Goal: Task Accomplishment & Management: Complete application form

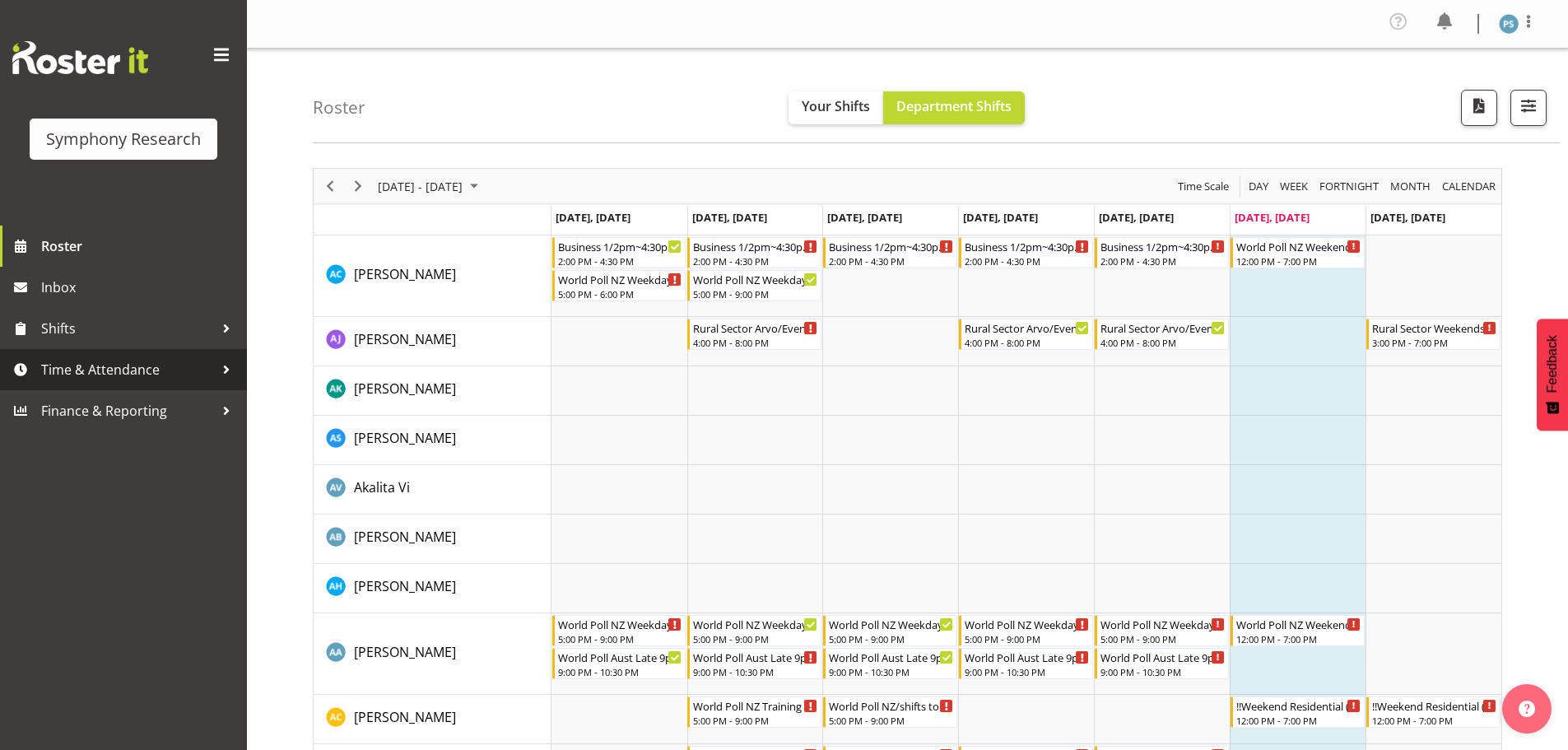
click at [143, 372] on span "Time & Attendance" at bounding box center [127, 370] width 173 height 25
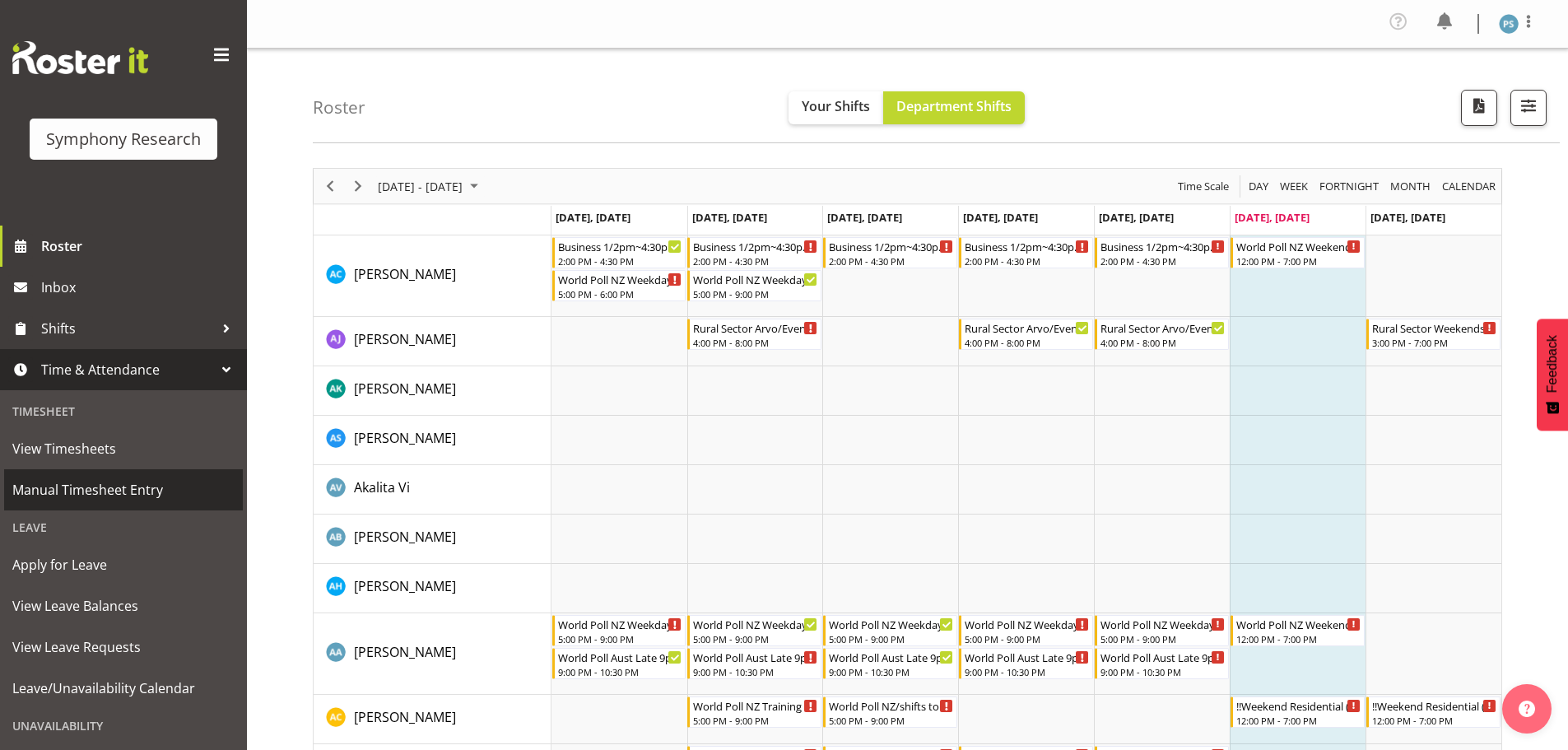
click at [137, 484] on span "Manual Timesheet Entry" at bounding box center [124, 490] width 222 height 25
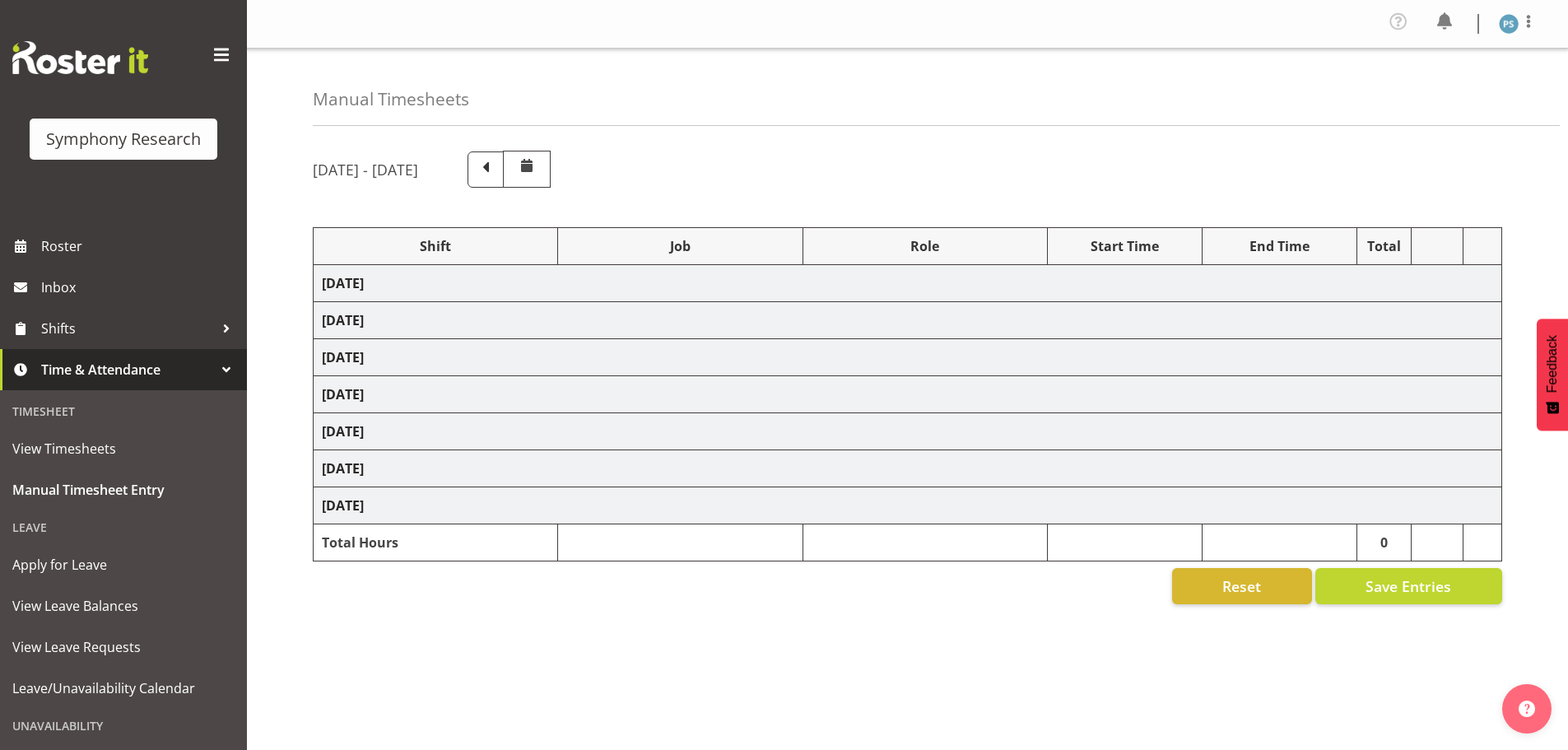
select select "4583"
select select "10527"
select select "4583"
select select "10499"
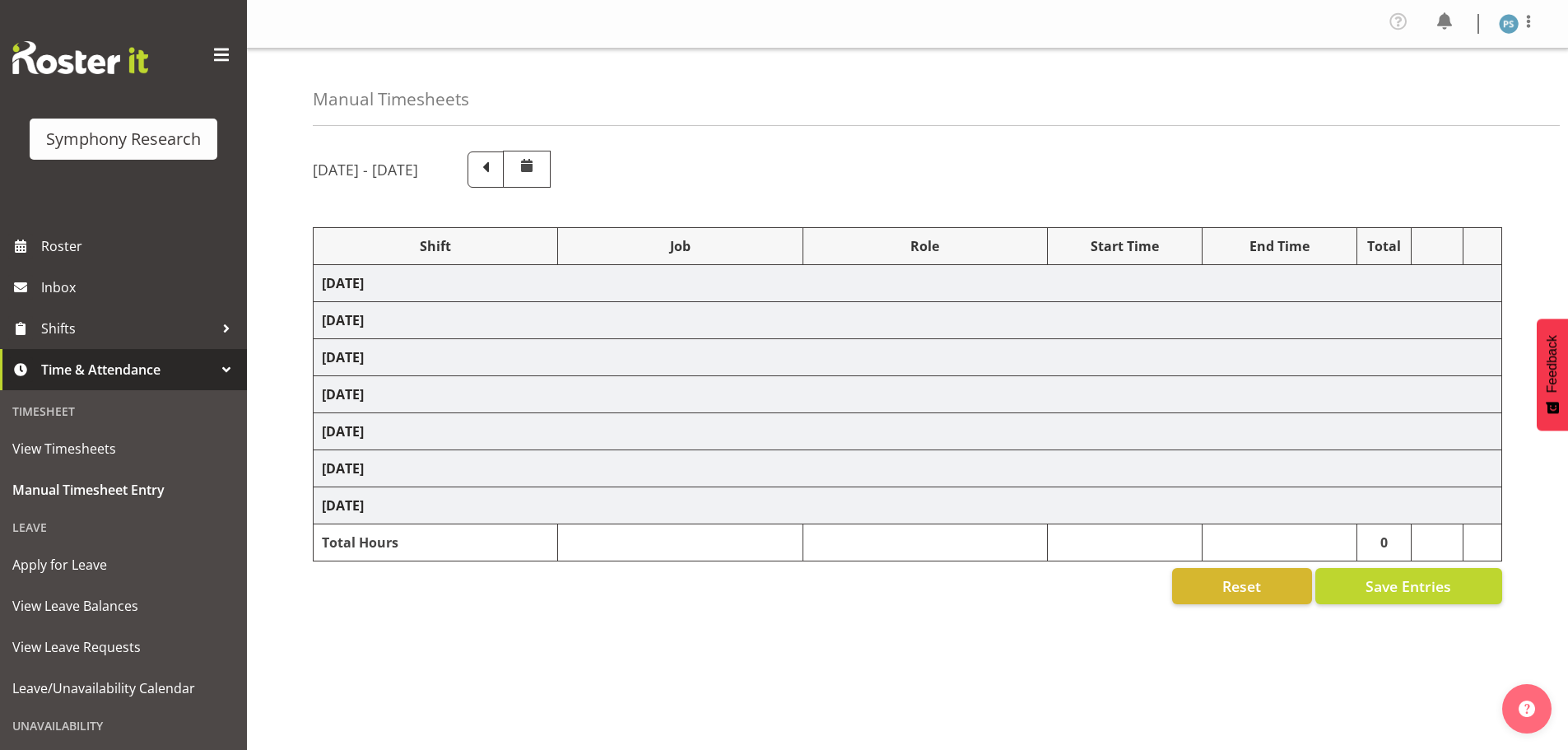
select select "4583"
select select "10527"
select select "4583"
select select "10499"
select select "4583"
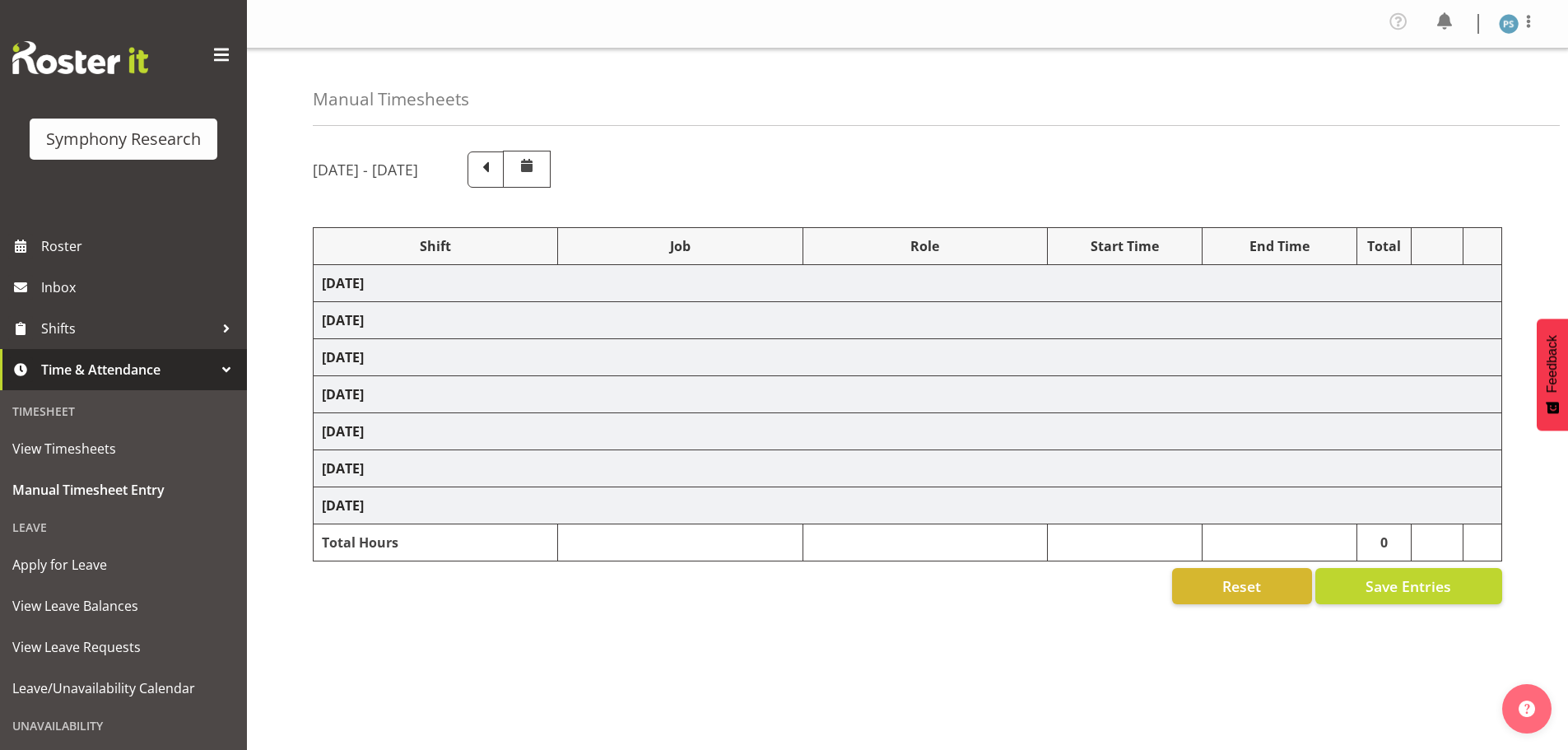
select select "10527"
select select "4583"
select select "10499"
select select "4583"
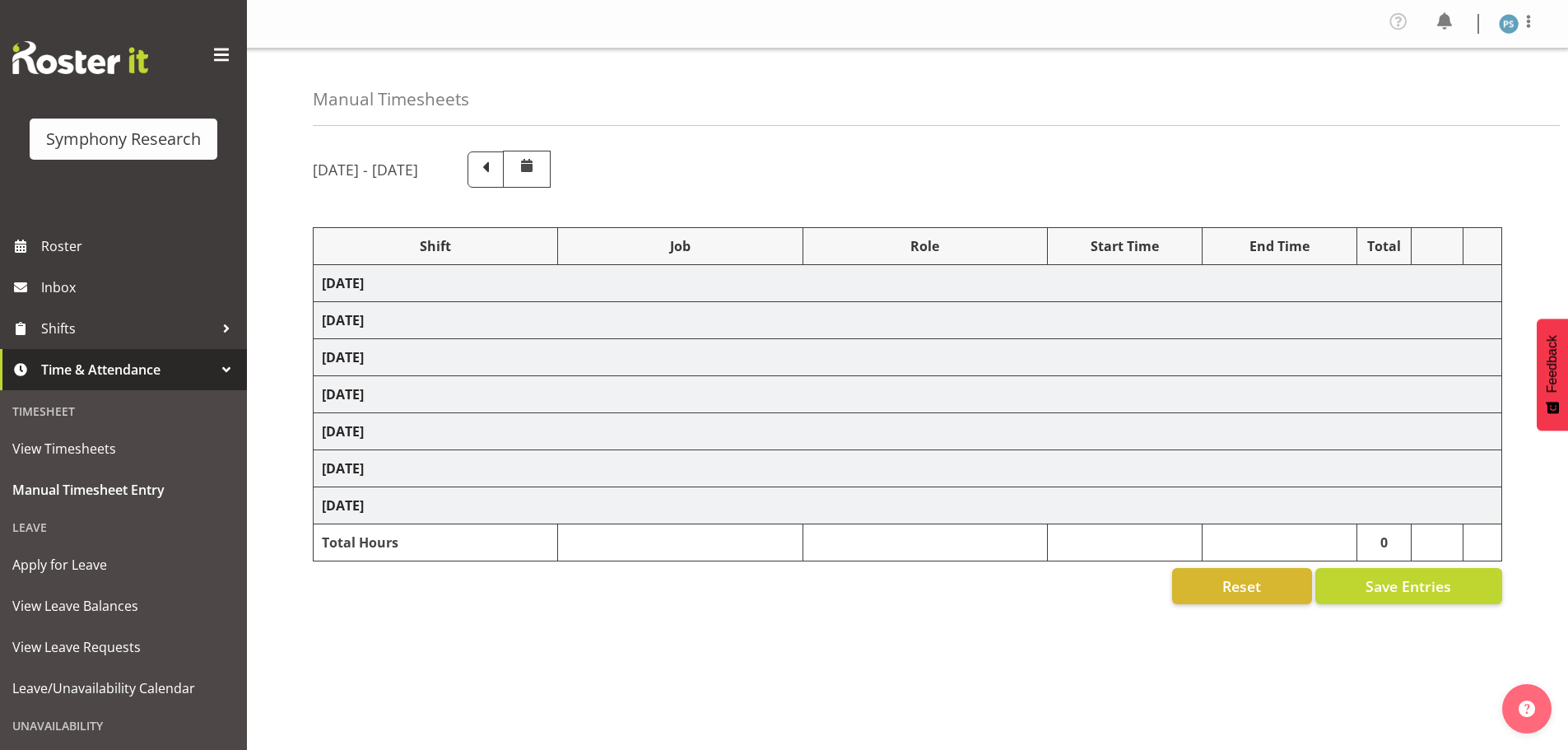
select select "10527"
select select "4583"
select select "10499"
select select "4583"
select select "10527"
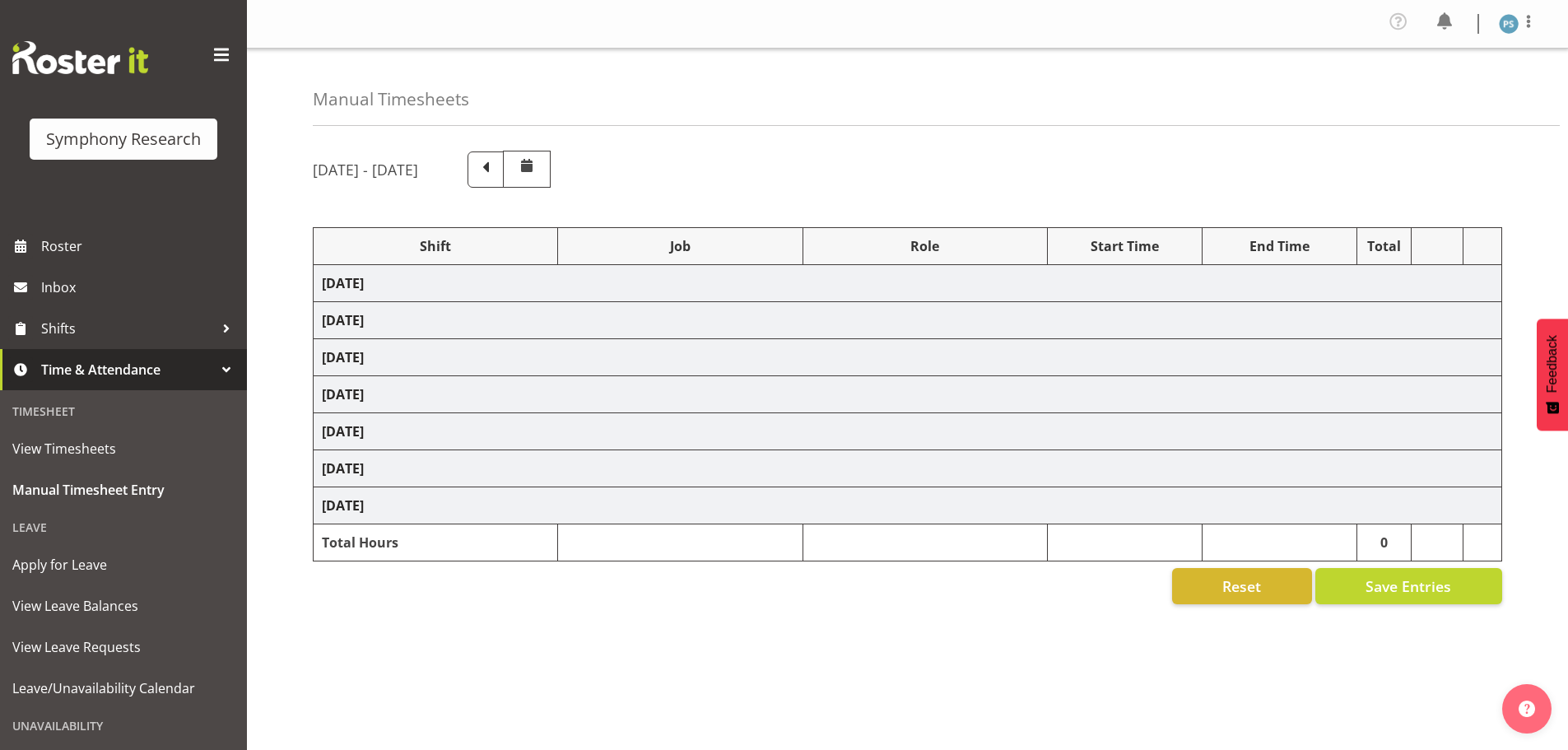
select select "4583"
select select "10499"
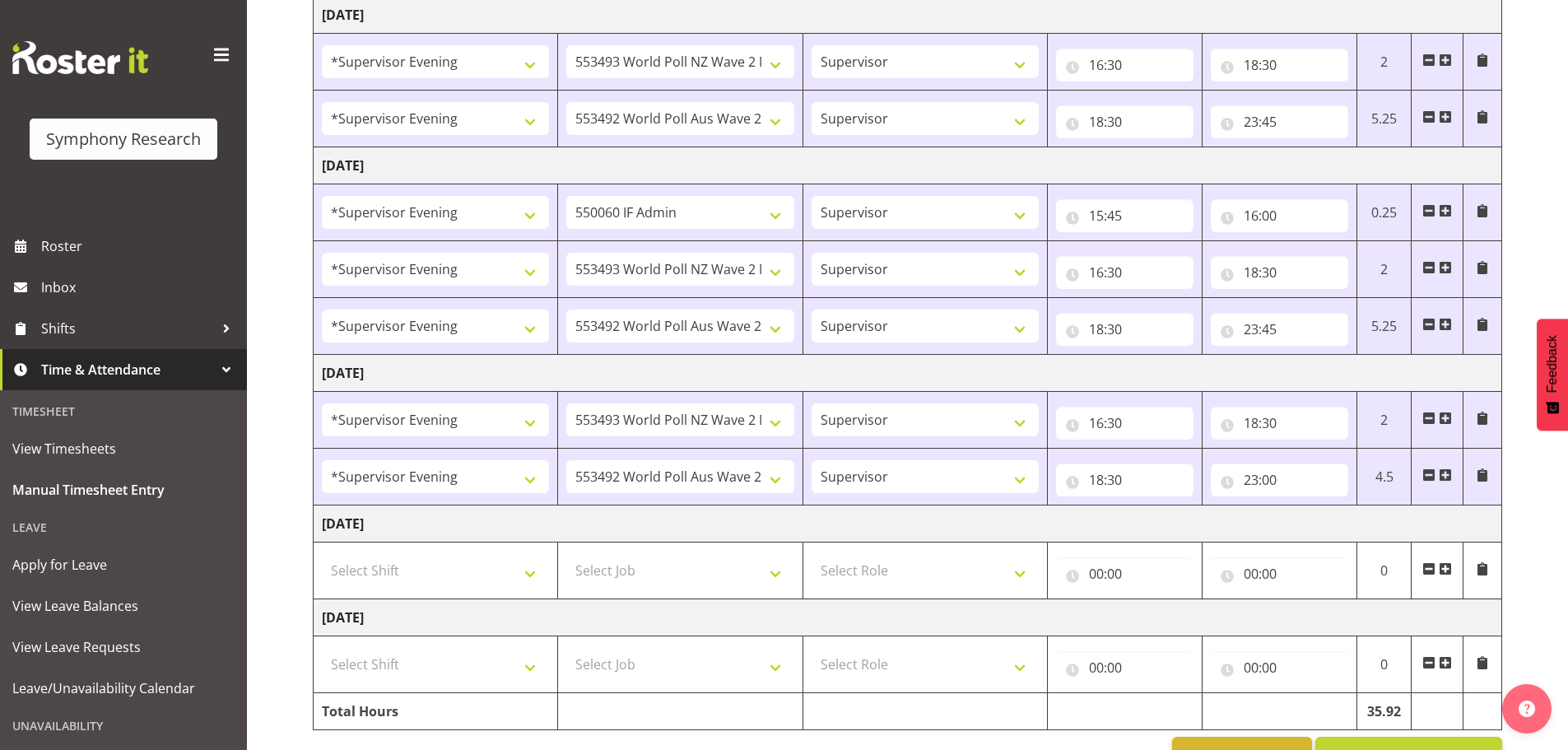
scroll to position [675, 0]
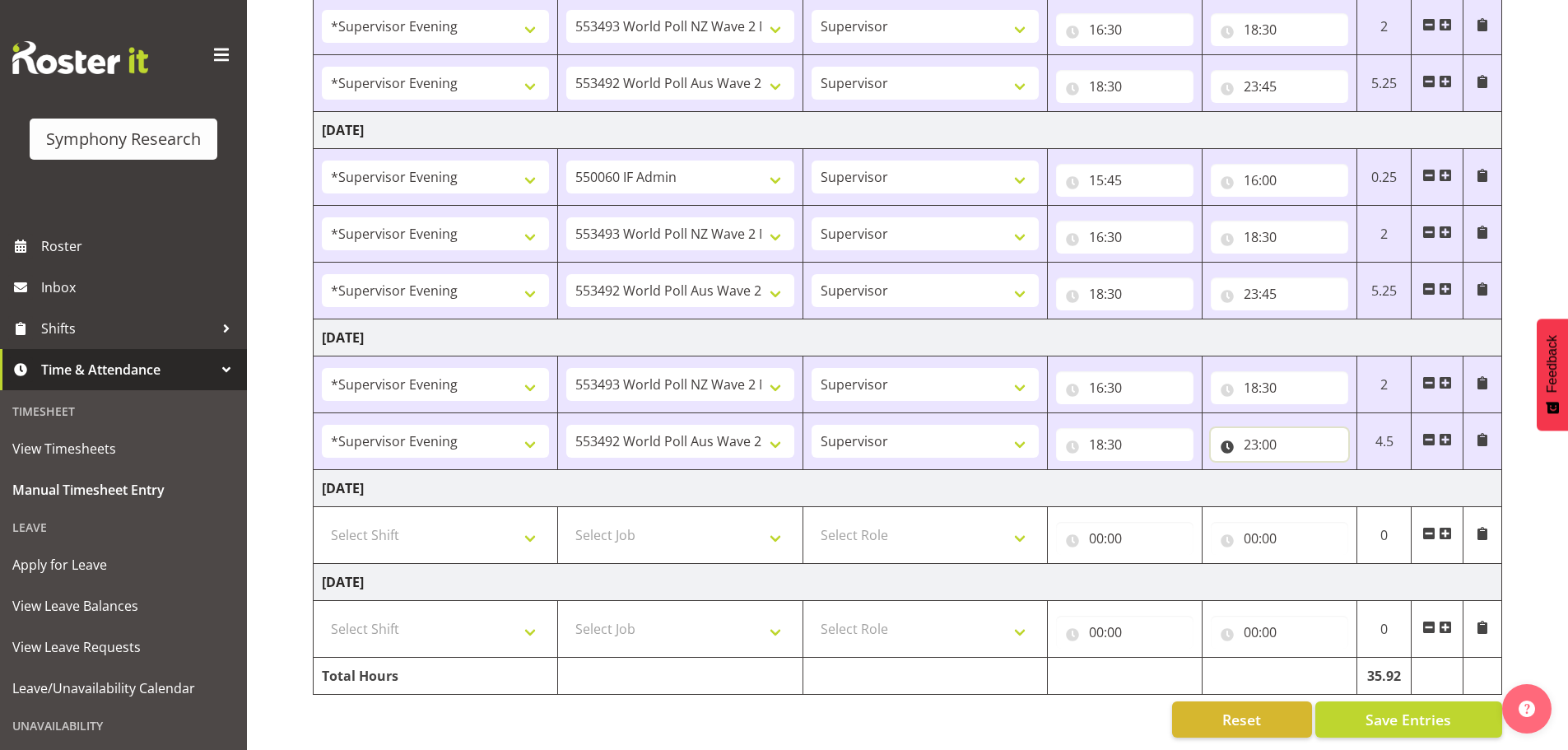
click at [1261, 437] on input "23:00" at bounding box center [1279, 445] width 138 height 33
click at [1370, 479] on select "00 01 02 03 04 05 06 07 08 09 10 11 12 13 14 15 16 17 18 19 20 21 22 23 24 25 2…" at bounding box center [1366, 487] width 37 height 33
select select "15"
click at [1347, 471] on select "00 01 02 03 04 05 06 07 08 09 10 11 12 13 14 15 16 17 18 19 20 21 22 23 24 25 2…" at bounding box center [1366, 487] width 37 height 33
type input "23:15"
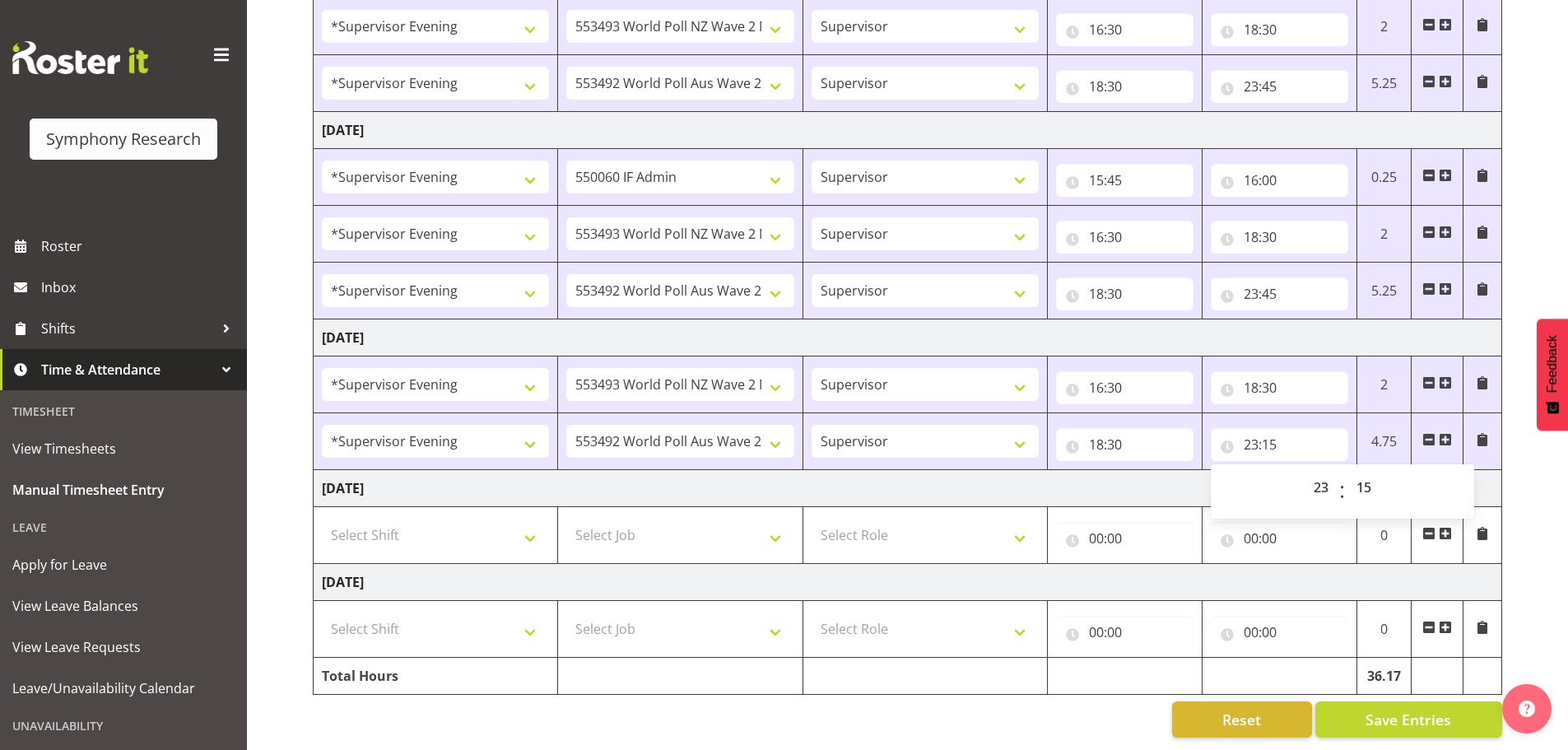
drag, startPoint x: 1522, startPoint y: 528, endPoint x: 1538, endPoint y: 527, distance: 16.0
click at [1538, 527] on div "September 1st - September 7th 2025 Shift Job Role Start Time End Time Total Mon…" at bounding box center [940, 113] width 1255 height 1274
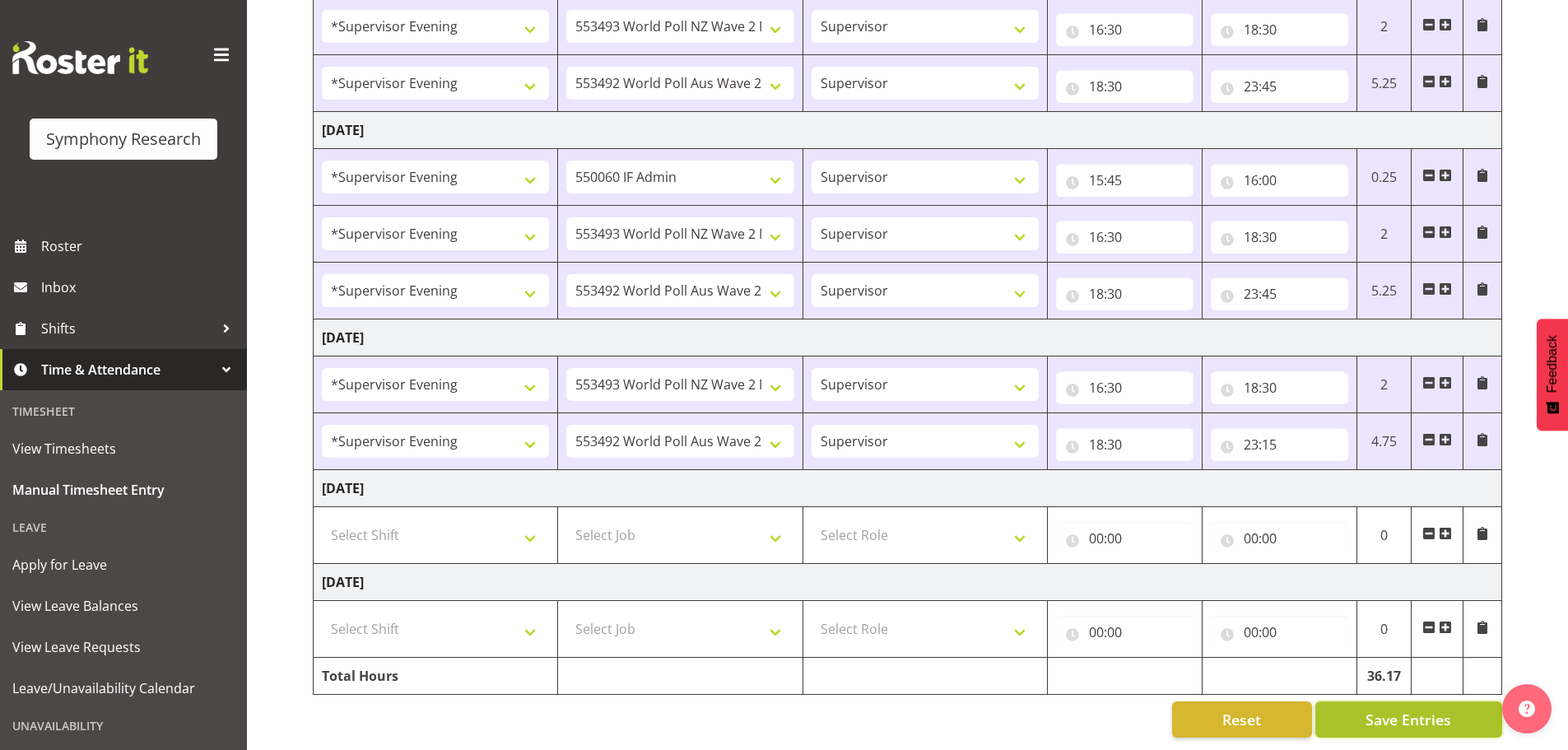
click at [1396, 709] on span "Save Entries" at bounding box center [1409, 719] width 86 height 21
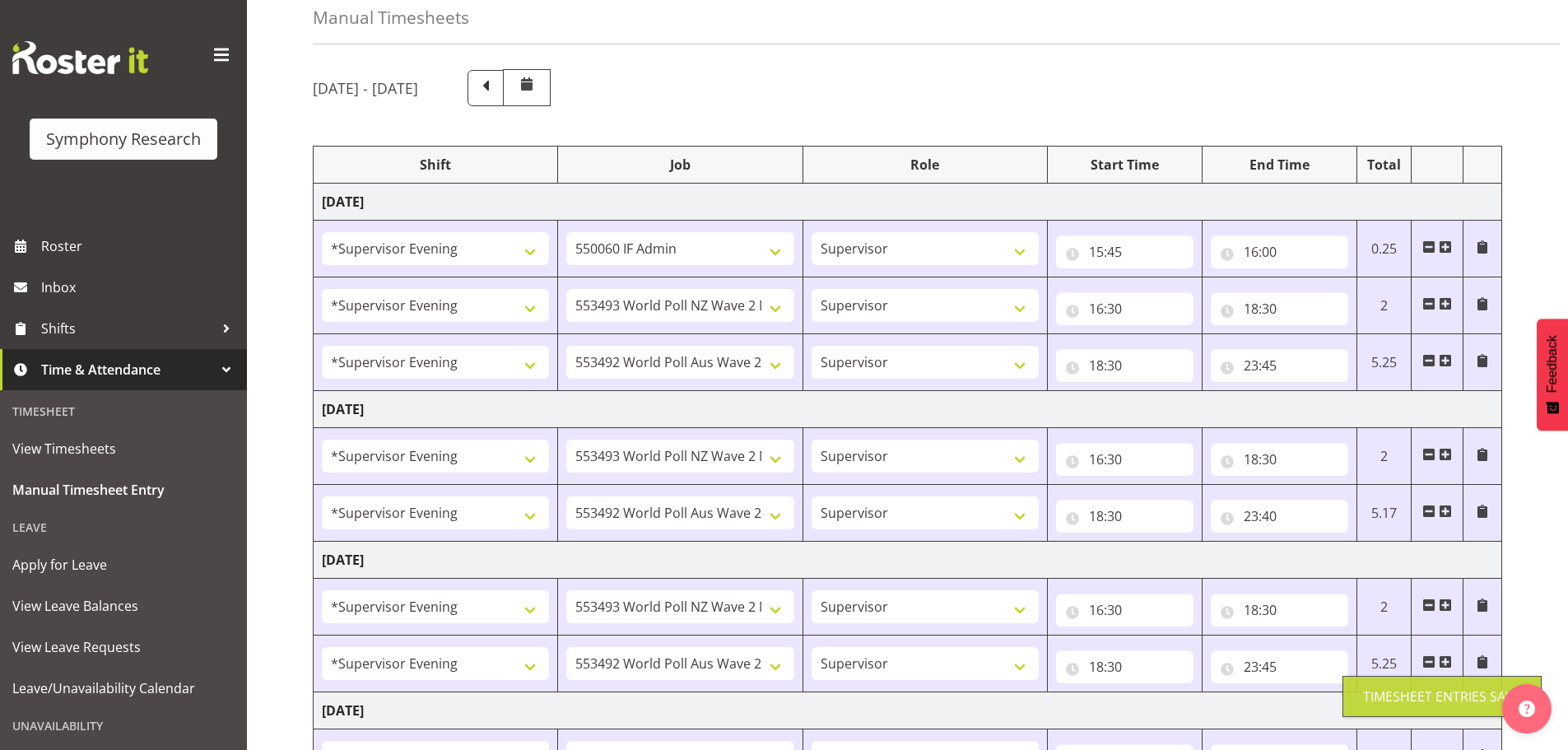
scroll to position [0, 0]
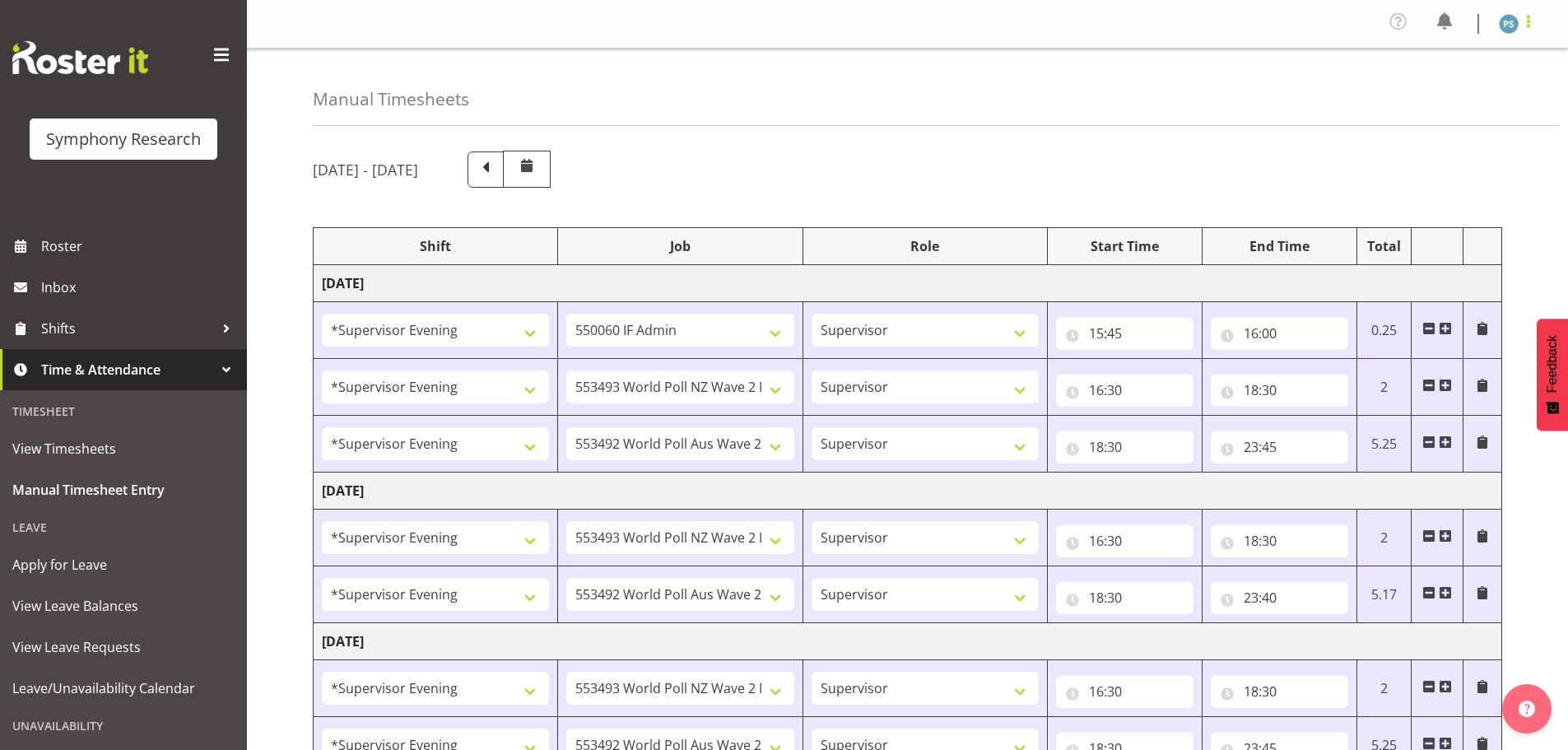
click at [1532, 23] on span at bounding box center [1529, 21] width 20 height 20
click at [1479, 96] on link "Log Out" at bounding box center [1459, 90] width 158 height 30
